Goal: Task Accomplishment & Management: Use online tool/utility

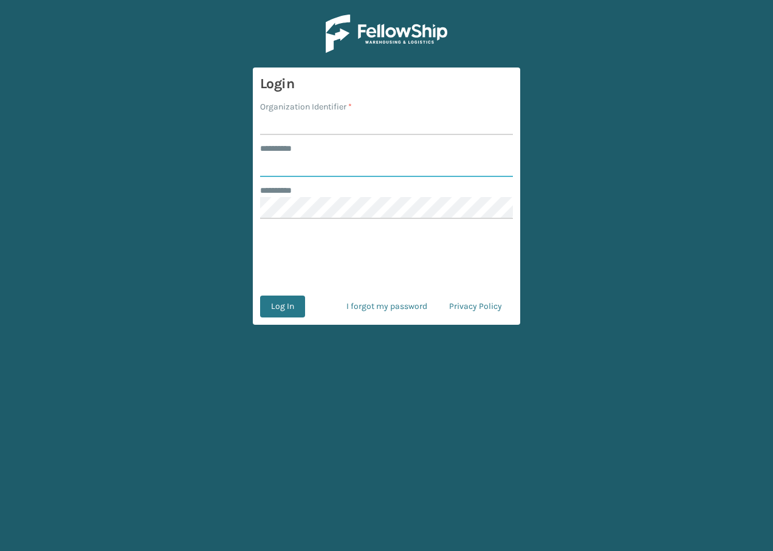
type input "**********"
drag, startPoint x: 144, startPoint y: 1, endPoint x: 380, endPoint y: 31, distance: 237.8
click at [380, 31] on img at bounding box center [387, 34] width 122 height 38
click at [298, 126] on input "Organization Identifier *" at bounding box center [386, 124] width 253 height 22
click at [280, 175] on input "**********" at bounding box center [386, 166] width 253 height 22
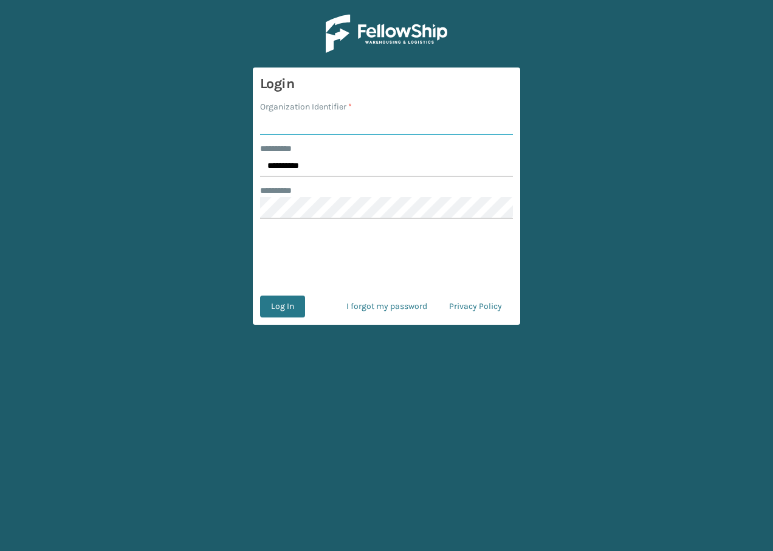
click at [316, 133] on input "Organization Identifier *" at bounding box center [386, 124] width 253 height 22
type input "remco [GEOGRAPHIC_DATA]"
click at [297, 305] on button "Log In" at bounding box center [282, 306] width 45 height 22
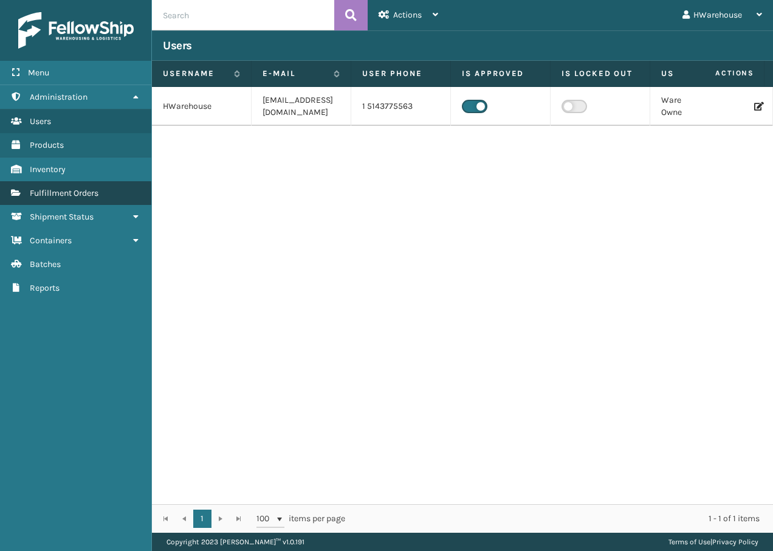
click at [57, 195] on span "Fulfillment Orders" at bounding box center [64, 193] width 69 height 10
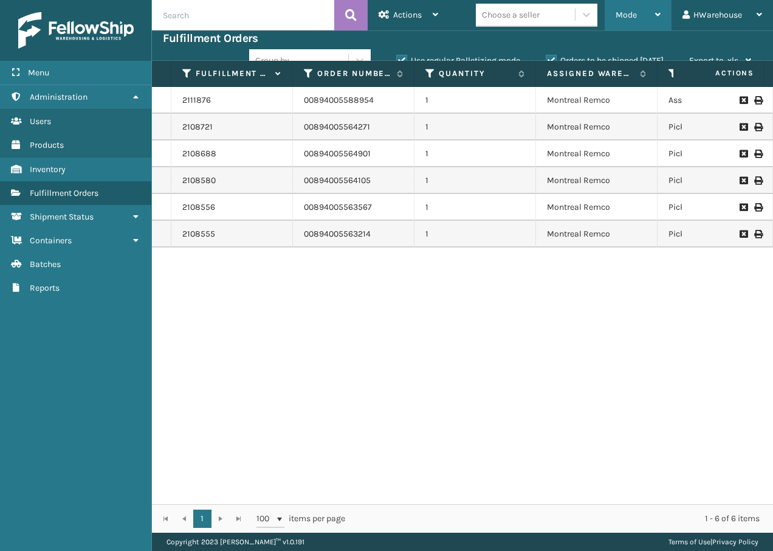
click at [629, 19] on span "Mode" at bounding box center [626, 15] width 21 height 10
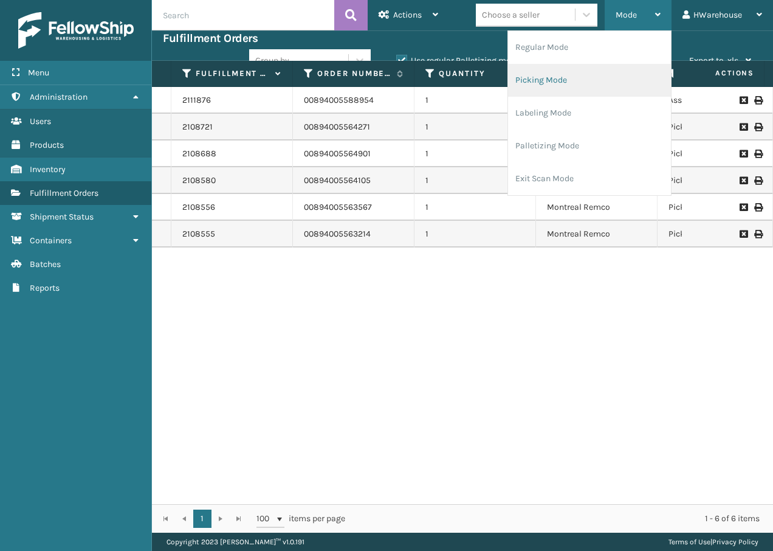
click at [556, 78] on li "Picking Mode" at bounding box center [589, 80] width 163 height 33
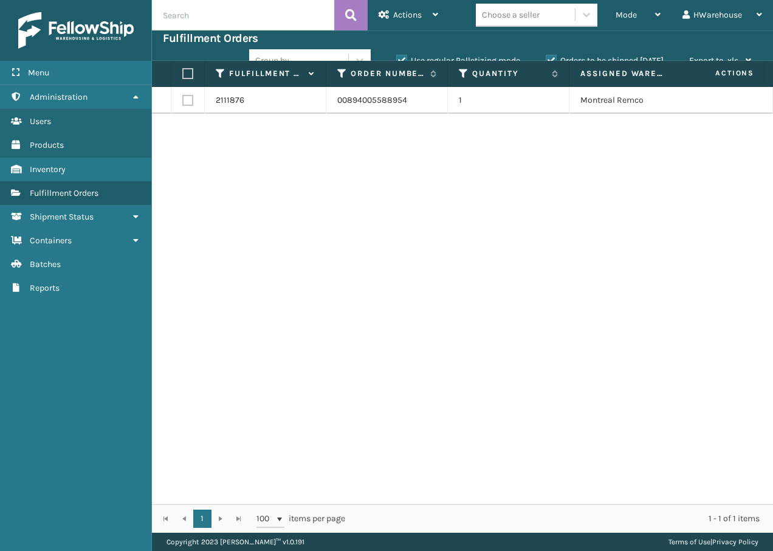
click at [185, 103] on label at bounding box center [187, 100] width 11 height 11
click at [183, 103] on input "checkbox" at bounding box center [182, 99] width 1 height 8
checkbox input "true"
click at [423, 13] on div "Actions" at bounding box center [409, 15] width 60 height 30
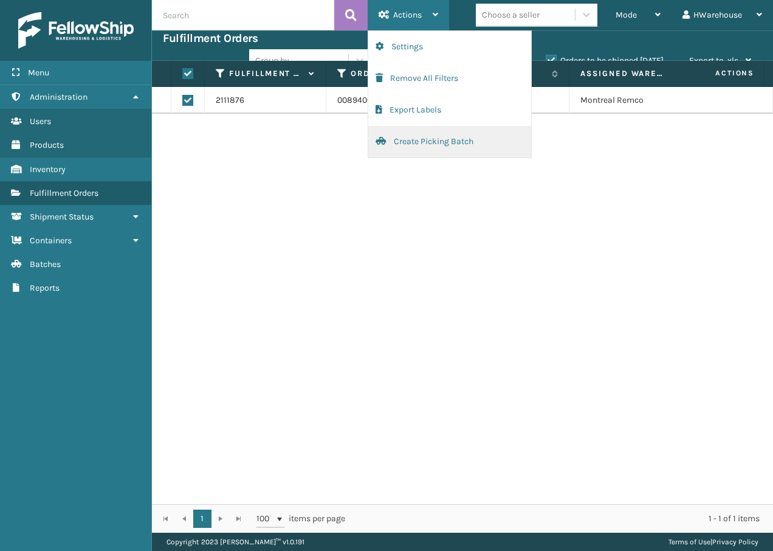
click at [447, 147] on button "Create Picking Batch" at bounding box center [449, 142] width 163 height 32
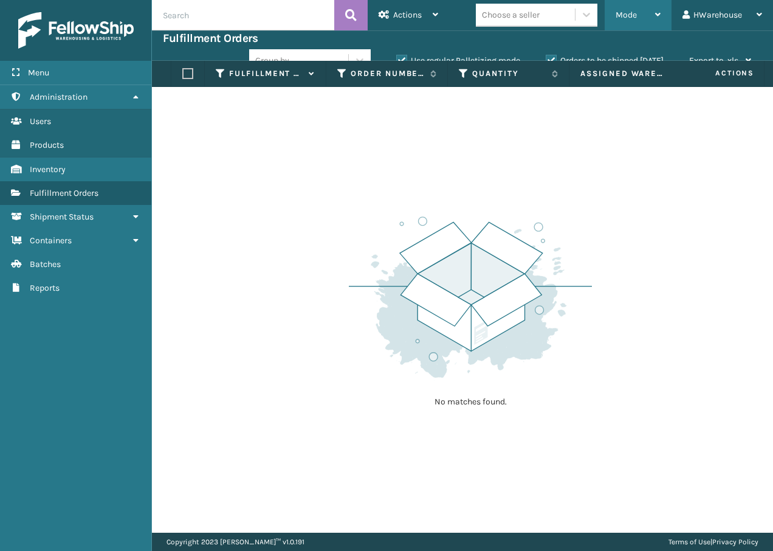
click at [633, 13] on span "Mode" at bounding box center [626, 15] width 21 height 10
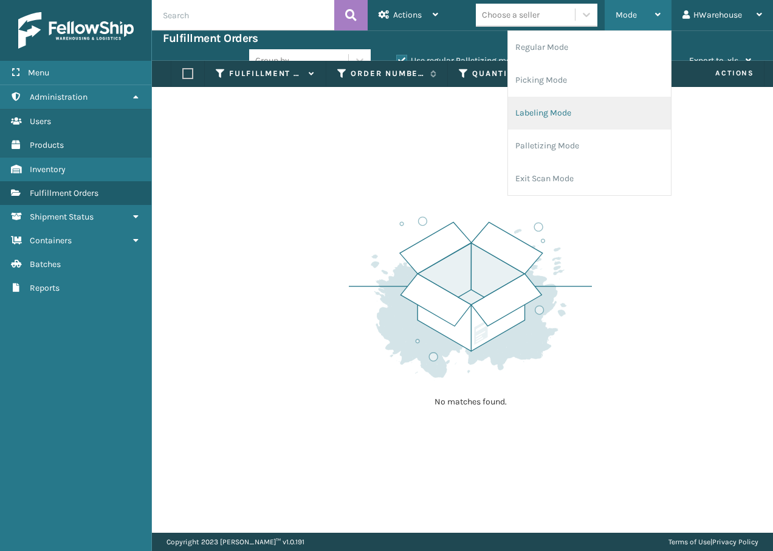
click at [569, 106] on li "Labeling Mode" at bounding box center [589, 113] width 163 height 33
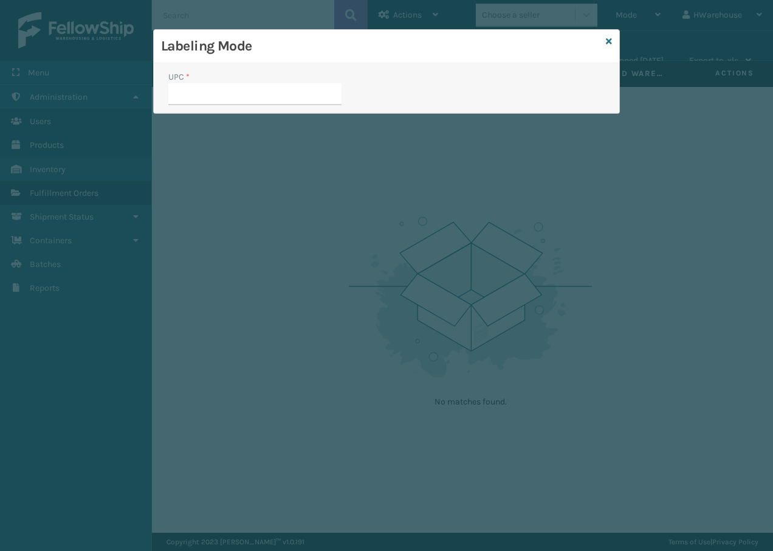
click at [241, 97] on input "UPC *" at bounding box center [254, 94] width 173 height 22
click at [226, 89] on input "UPC *" at bounding box center [254, 94] width 173 height 22
type input "8"
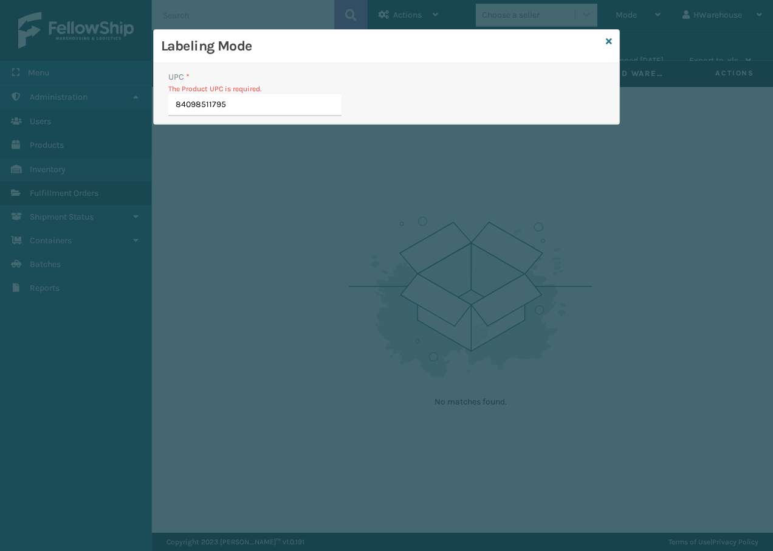
type input "840985117955"
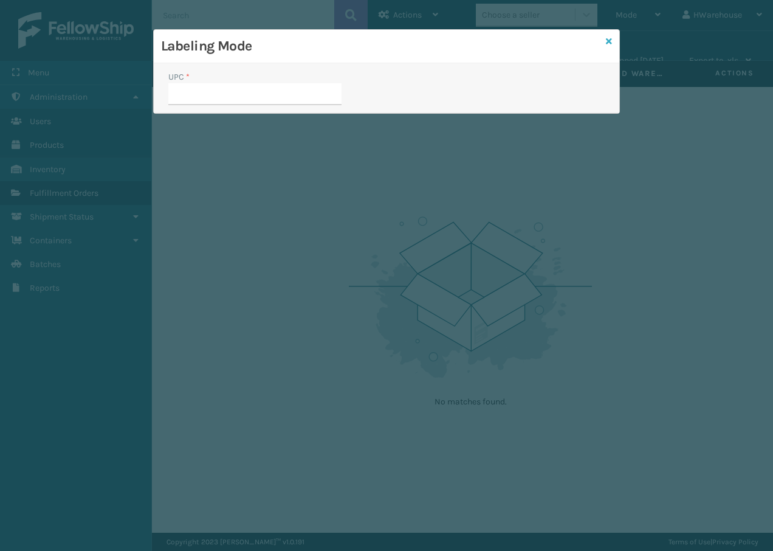
click at [607, 44] on icon at bounding box center [609, 41] width 6 height 9
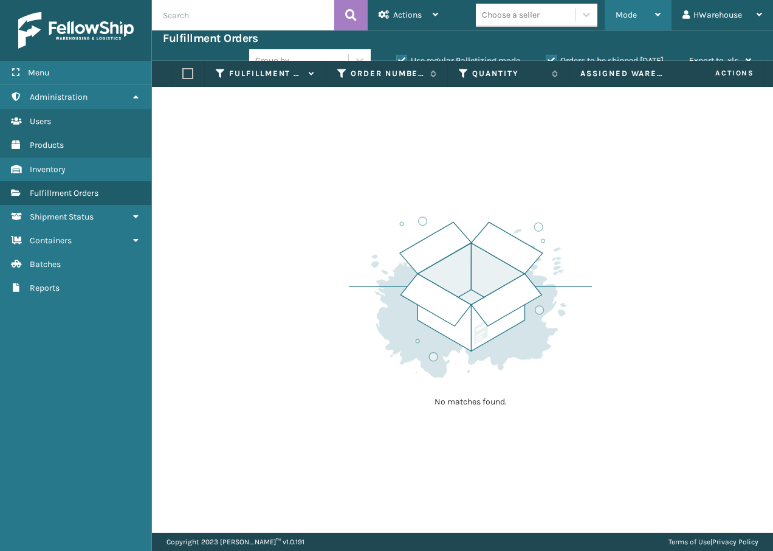
click at [619, 15] on span "Mode" at bounding box center [626, 15] width 21 height 10
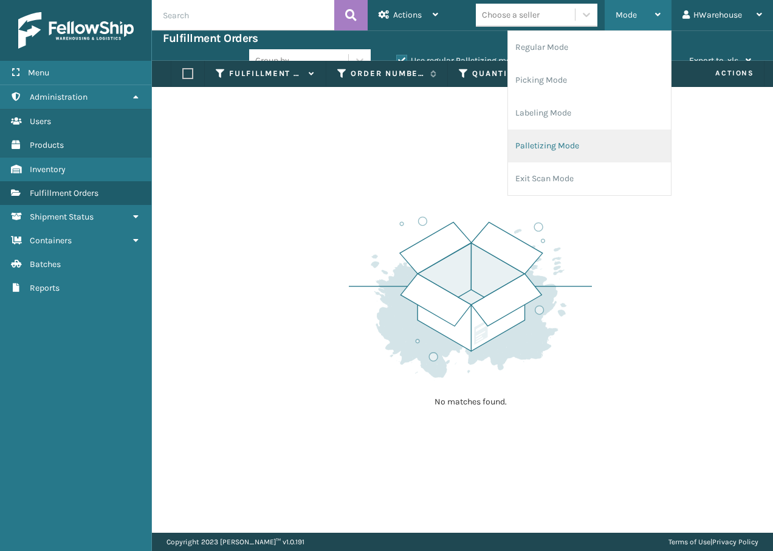
click at [572, 141] on li "Palletizing Mode" at bounding box center [589, 145] width 163 height 33
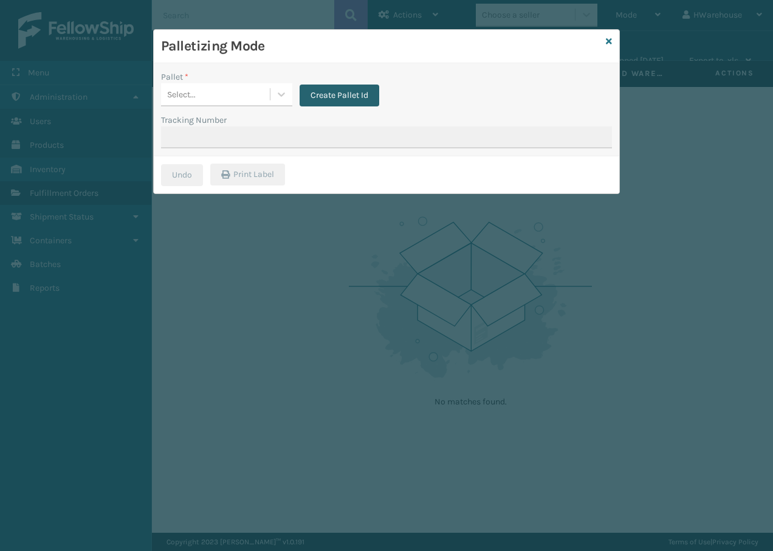
click at [314, 92] on button "Create Pallet Id" at bounding box center [340, 95] width 80 height 22
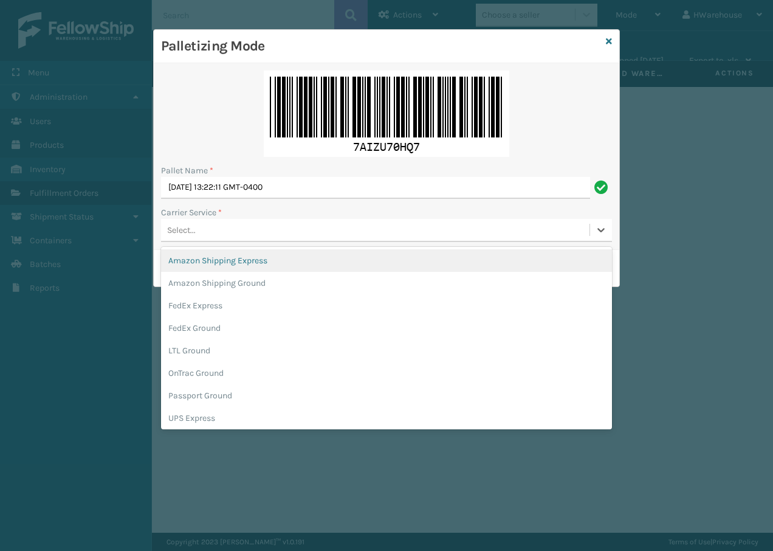
click at [213, 230] on div "Select..." at bounding box center [375, 230] width 429 height 20
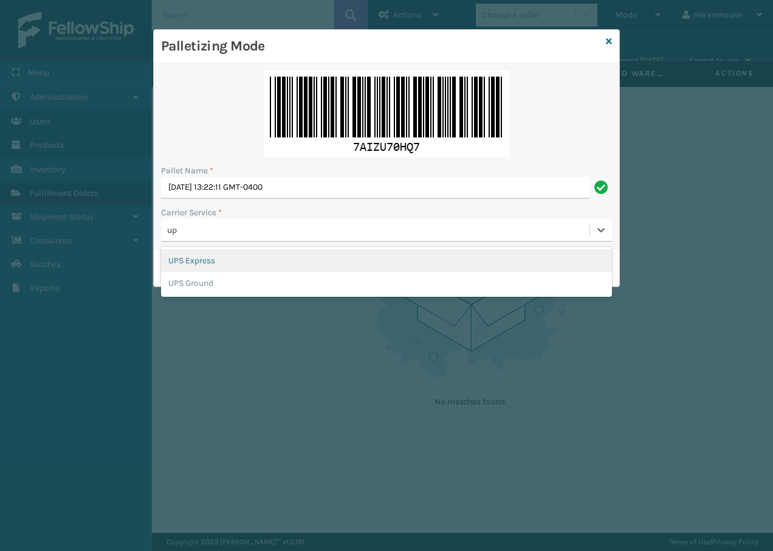
type input "ups"
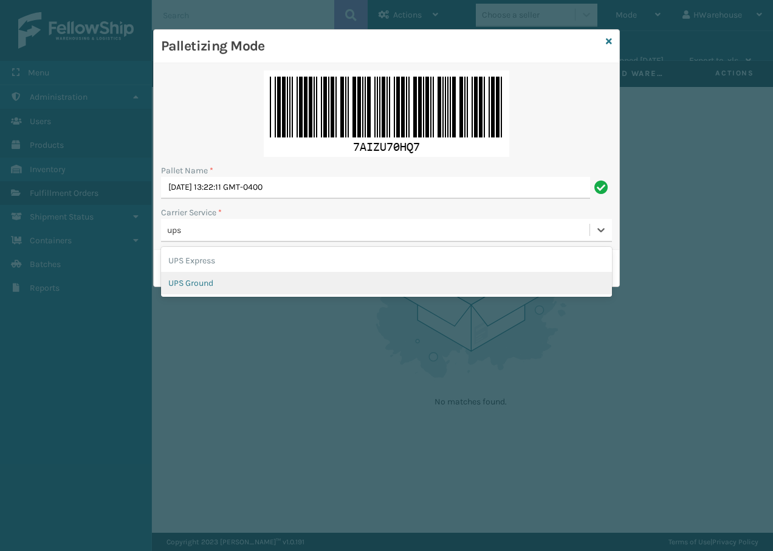
click at [193, 286] on div "UPS Ground" at bounding box center [386, 283] width 451 height 22
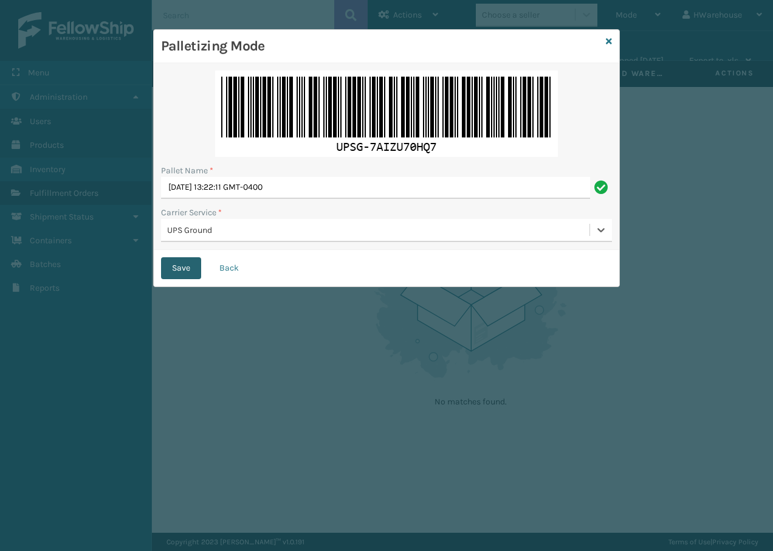
click at [181, 266] on button "Save" at bounding box center [181, 268] width 40 height 22
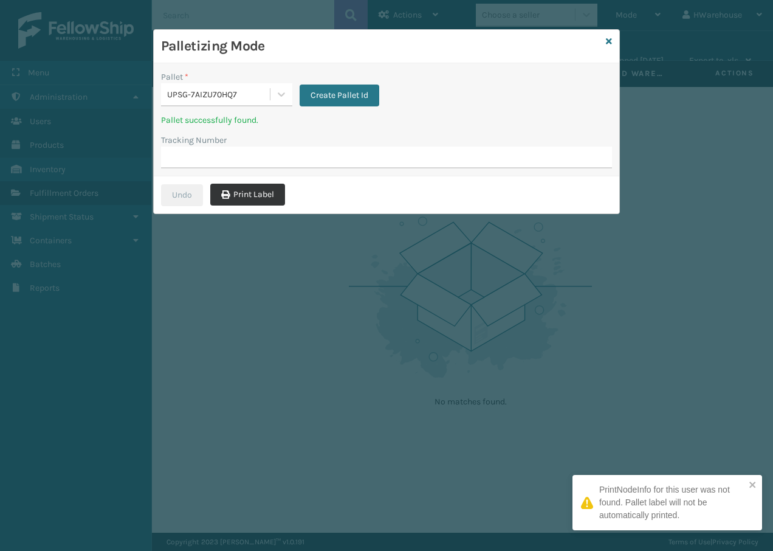
click at [260, 193] on button "Print Label" at bounding box center [247, 195] width 75 height 22
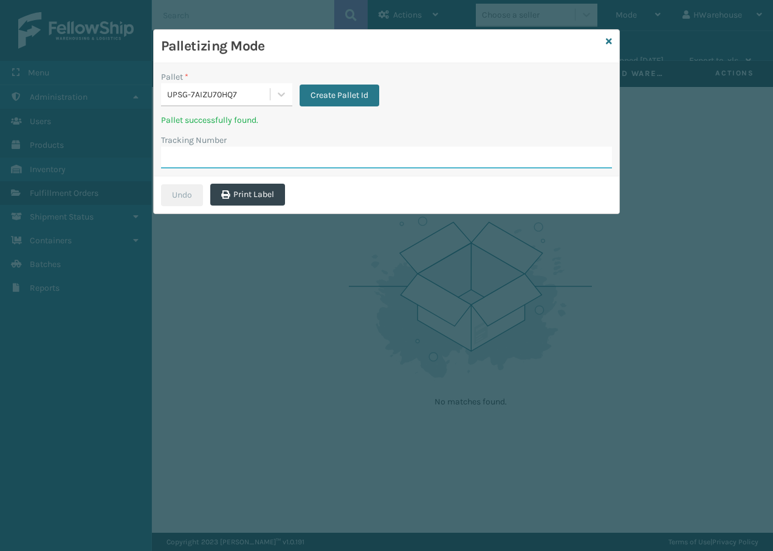
click at [314, 152] on input "Tracking Number" at bounding box center [386, 158] width 451 height 22
type input "1ZB8C5902013519192"
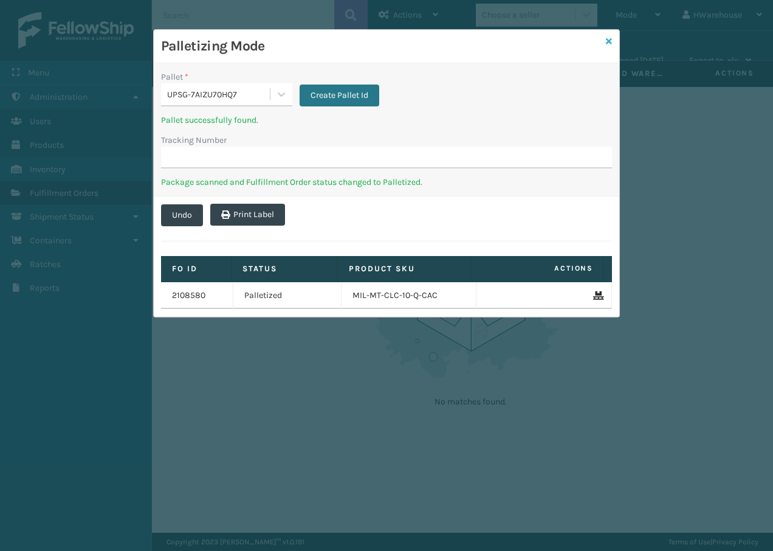
click at [608, 44] on icon at bounding box center [609, 41] width 6 height 9
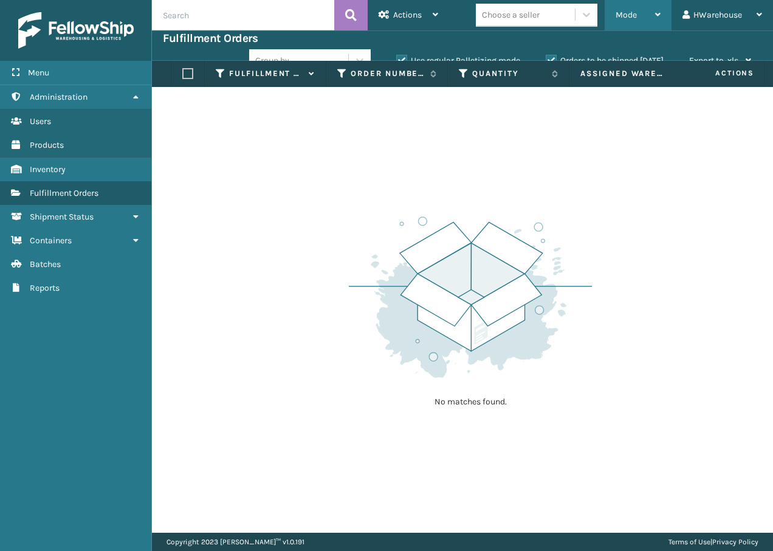
click at [645, 14] on div "Mode" at bounding box center [638, 15] width 45 height 30
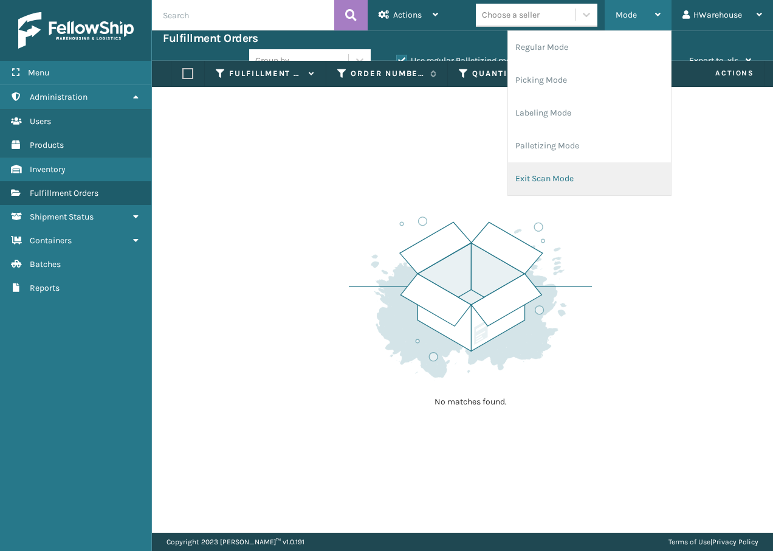
click at [567, 174] on li "Exit Scan Mode" at bounding box center [589, 178] width 163 height 33
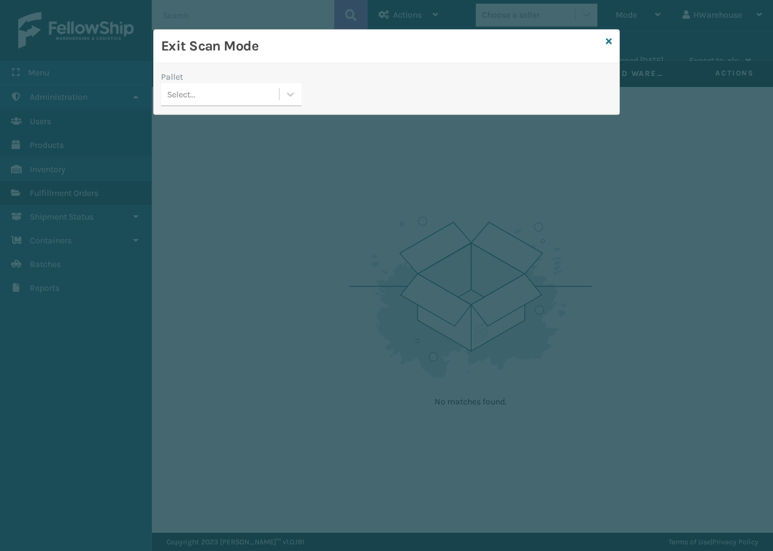
click at [228, 95] on div "Select..." at bounding box center [220, 94] width 118 height 20
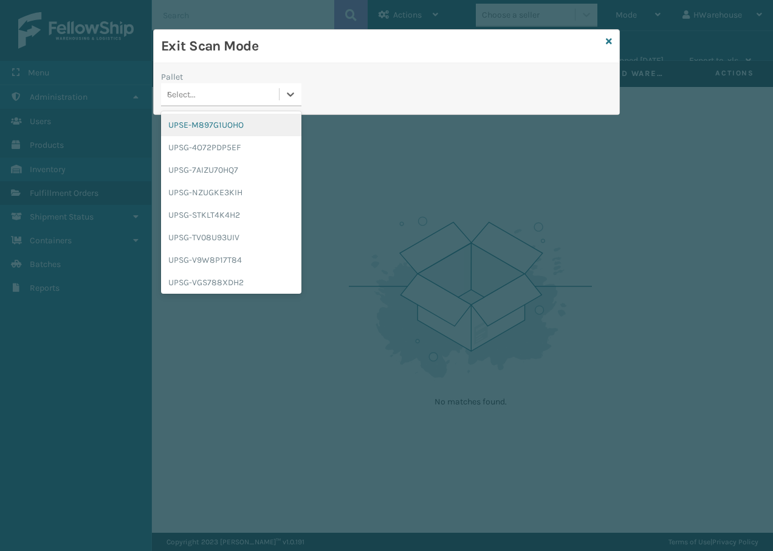
type input "UPSG-7AIZU70HQ7"
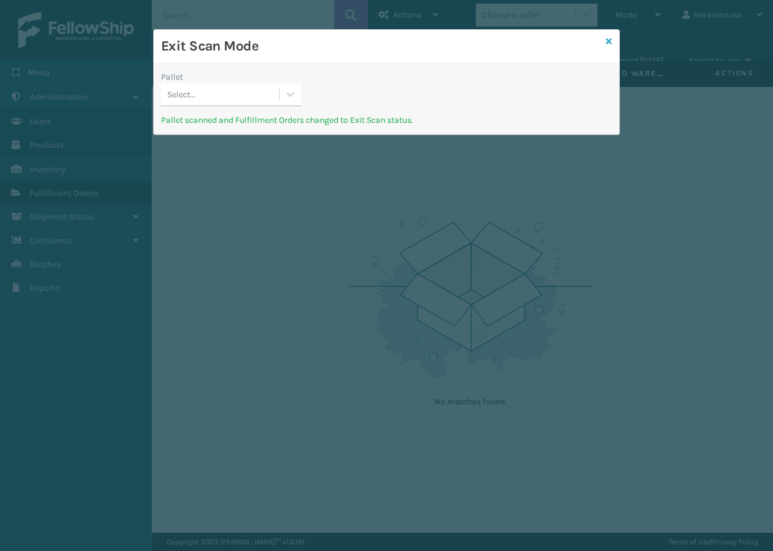
click at [609, 37] on icon at bounding box center [609, 41] width 6 height 9
